Goal: Task Accomplishment & Management: Complete application form

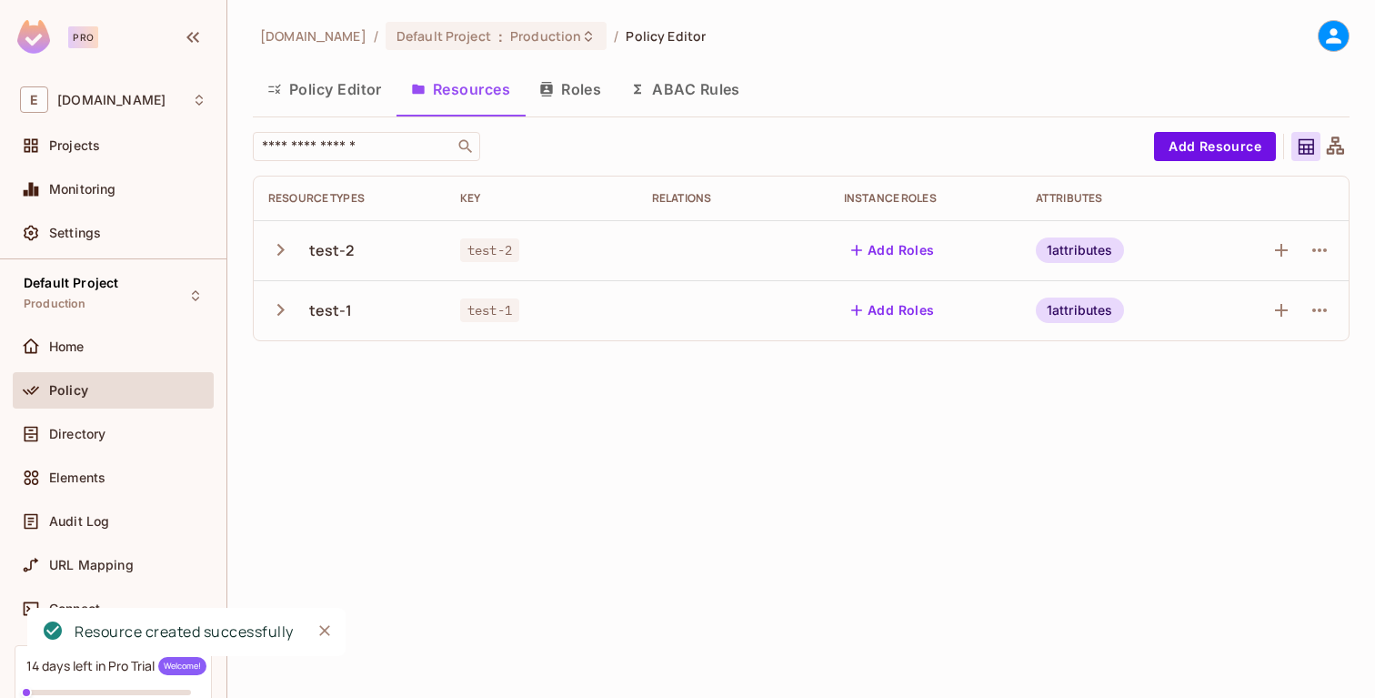
scroll to position [126, 0]
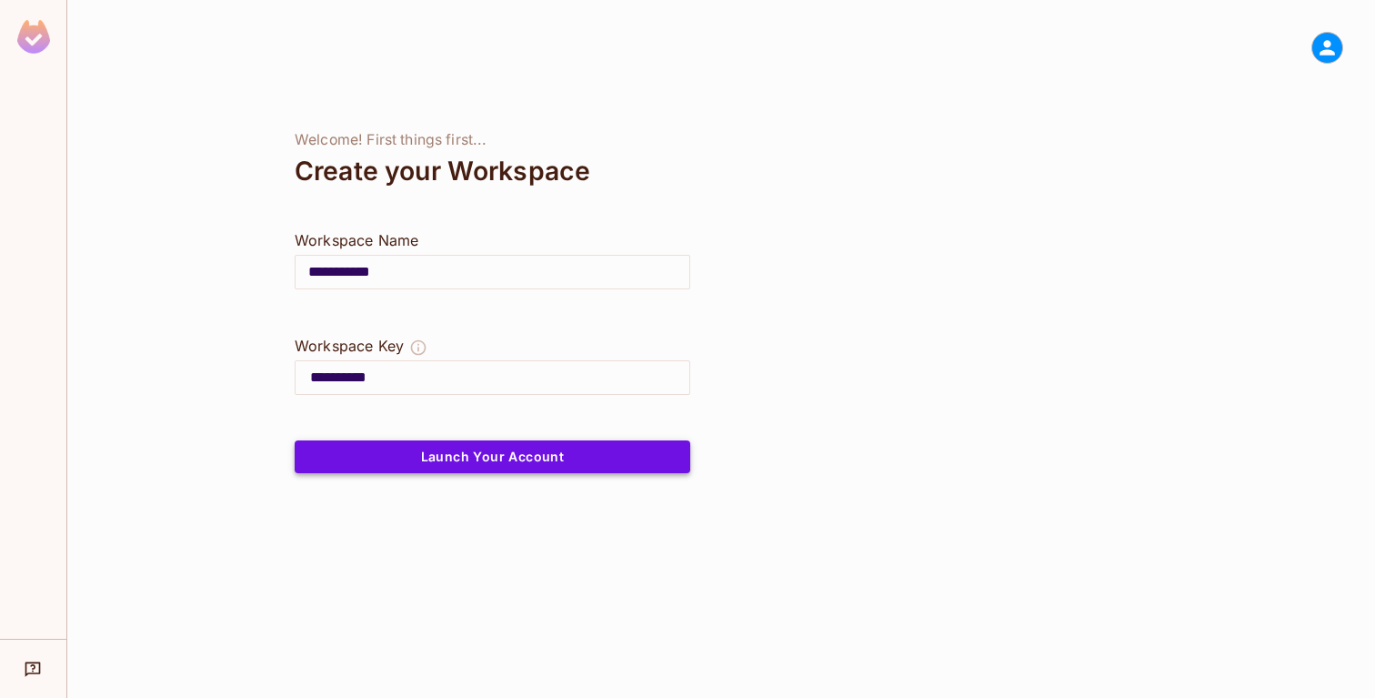
click at [558, 455] on button "Launch Your Account" at bounding box center [493, 456] width 396 height 33
